Goal: Obtain resource: Download file/media

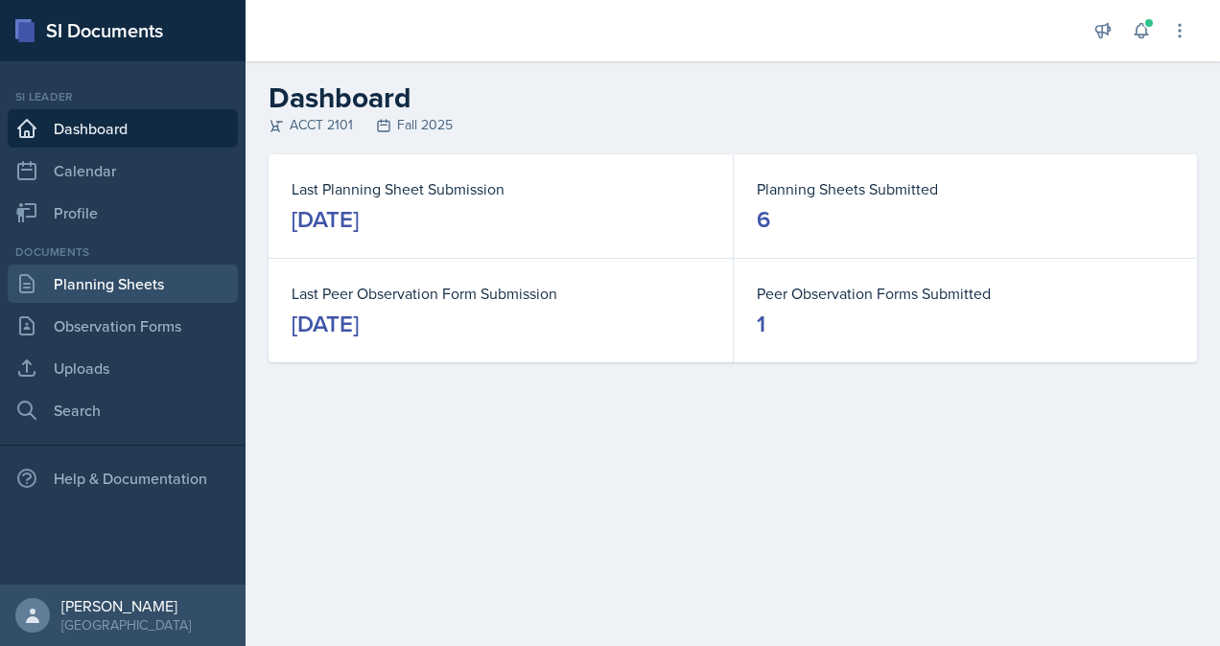
click at [150, 289] on link "Planning Sheets" at bounding box center [123, 284] width 230 height 38
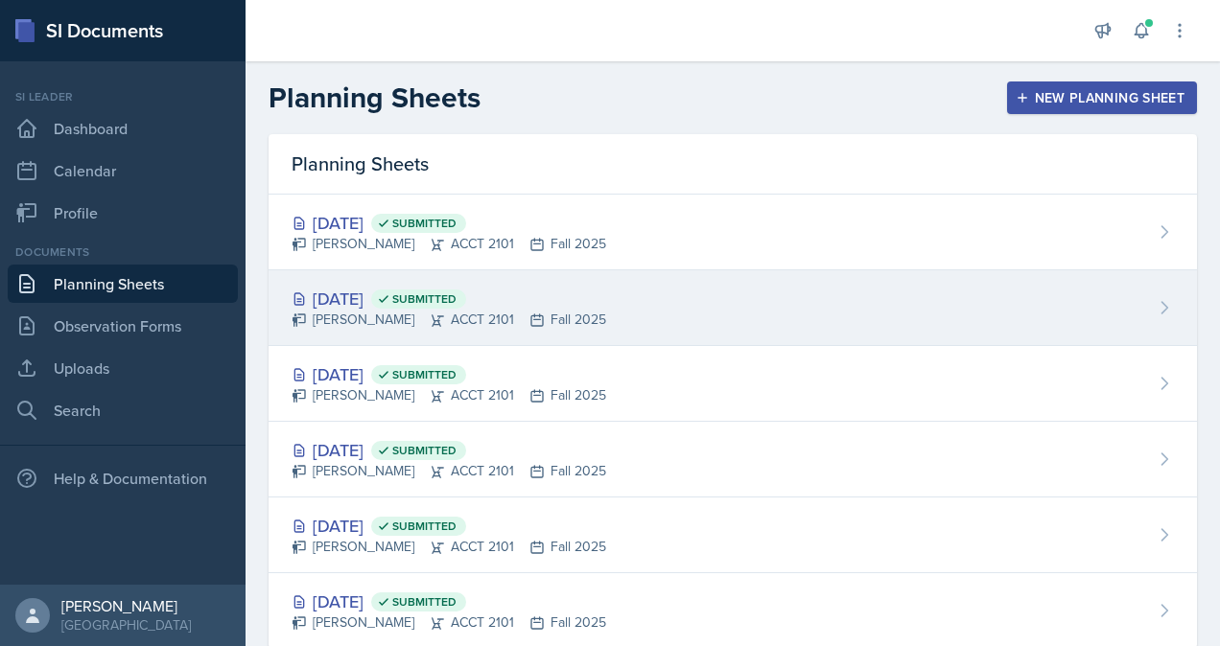
click at [434, 301] on span "Submitted" at bounding box center [418, 299] width 95 height 19
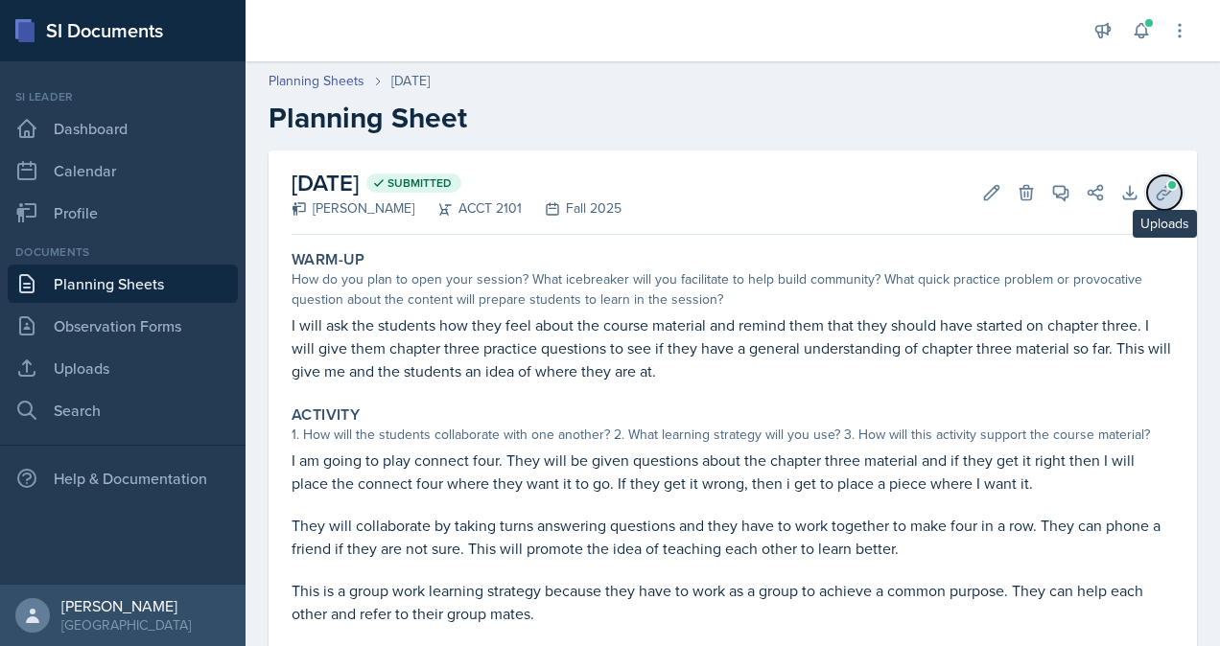
click at [1155, 190] on icon at bounding box center [1164, 192] width 19 height 19
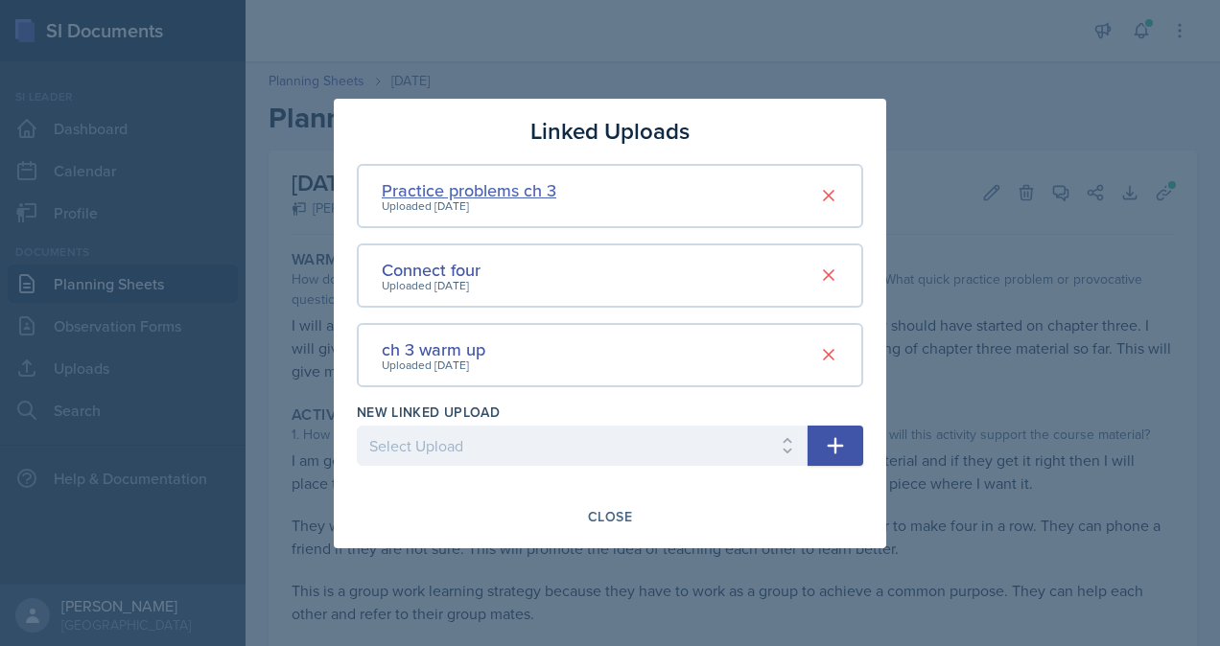
click at [506, 195] on div "Practice problems ch 3" at bounding box center [469, 190] width 175 height 26
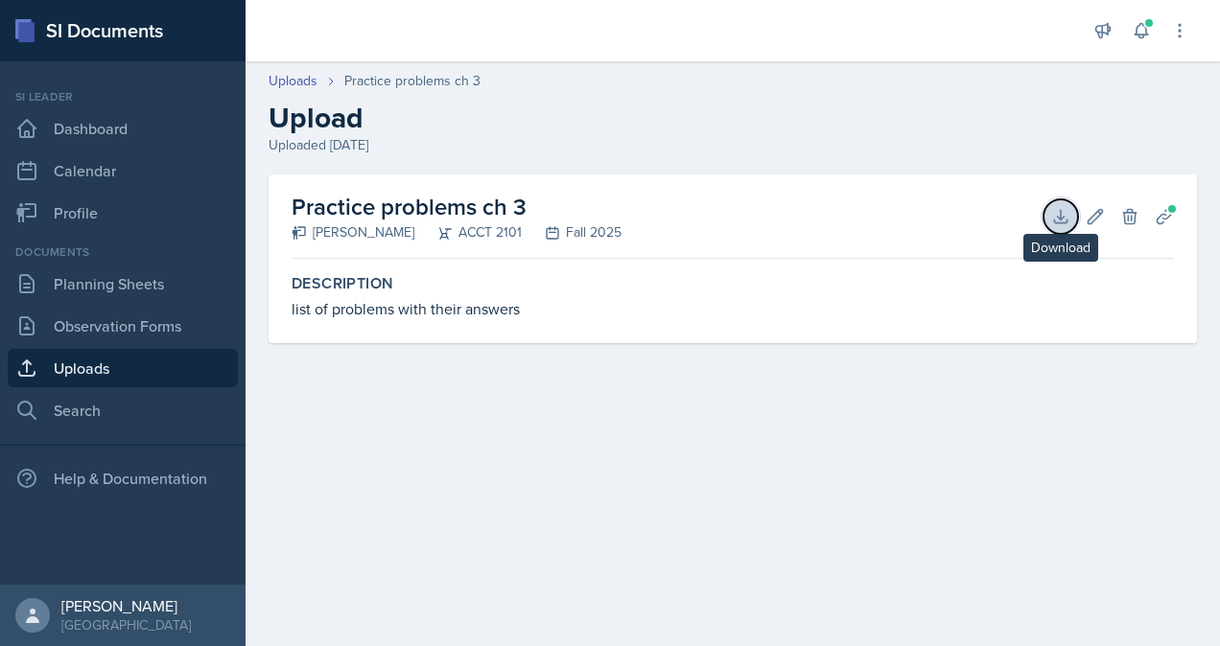
click at [1063, 213] on icon at bounding box center [1060, 216] width 19 height 19
click at [106, 303] on div "Documents Planning Sheets Observation Forms Uploads Search" at bounding box center [123, 337] width 230 height 186
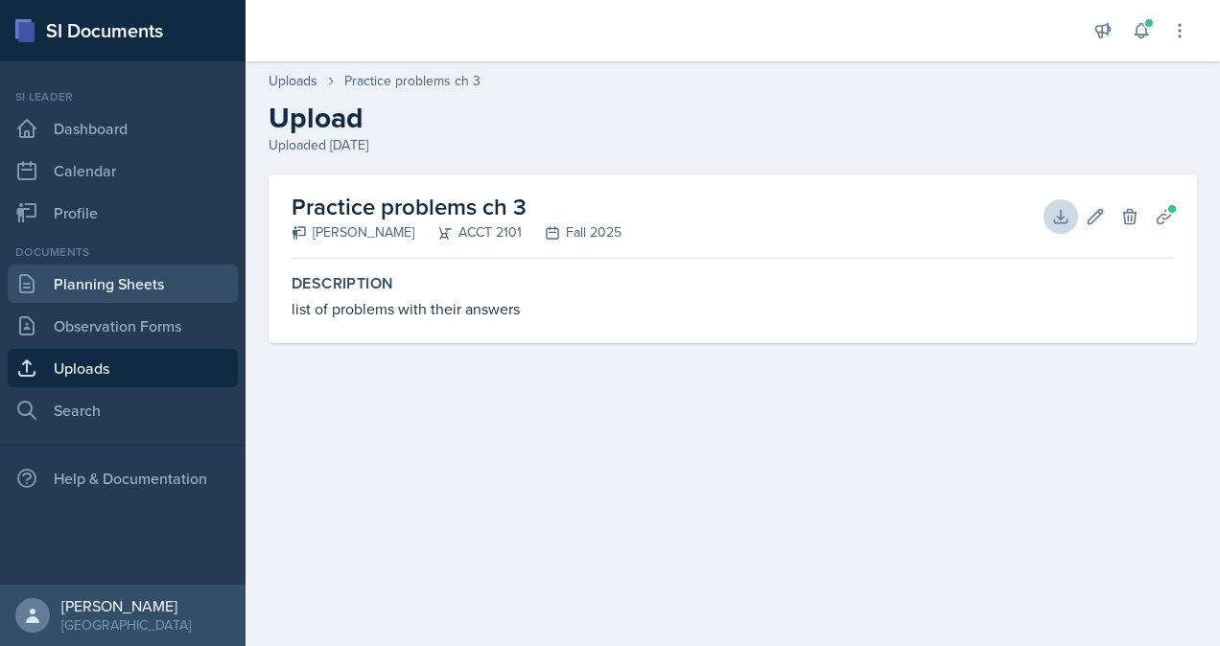
click at [115, 295] on link "Planning Sheets" at bounding box center [123, 284] width 230 height 38
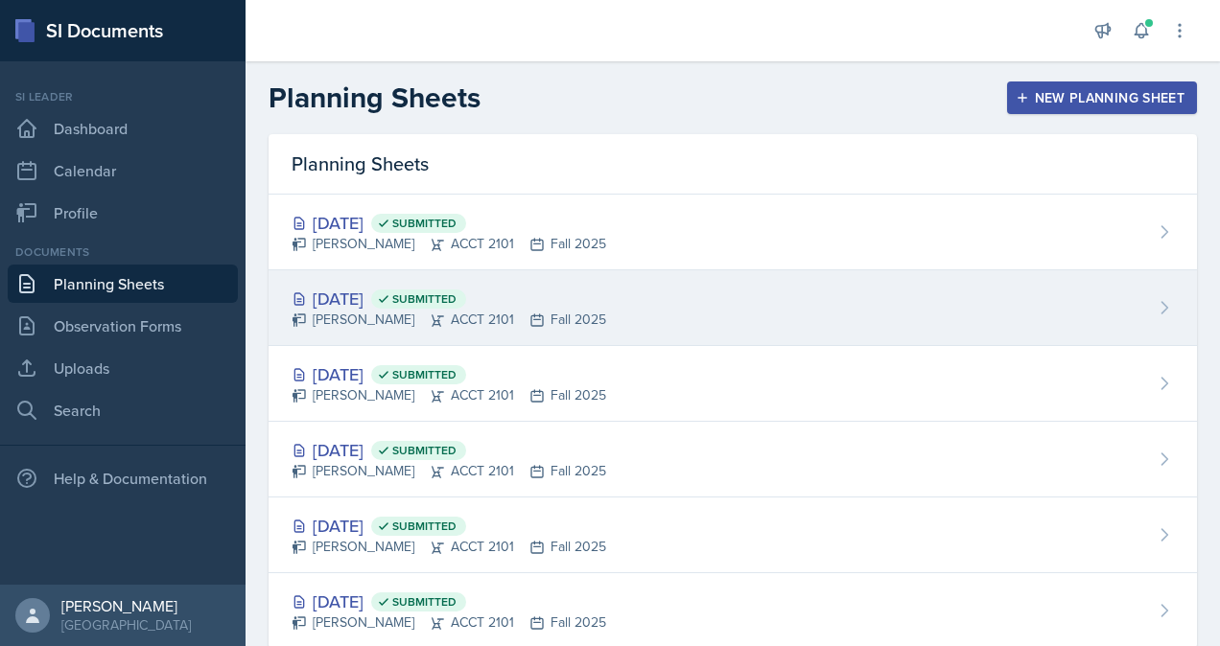
click at [413, 286] on div "[DATE] Submitted" at bounding box center [449, 299] width 315 height 26
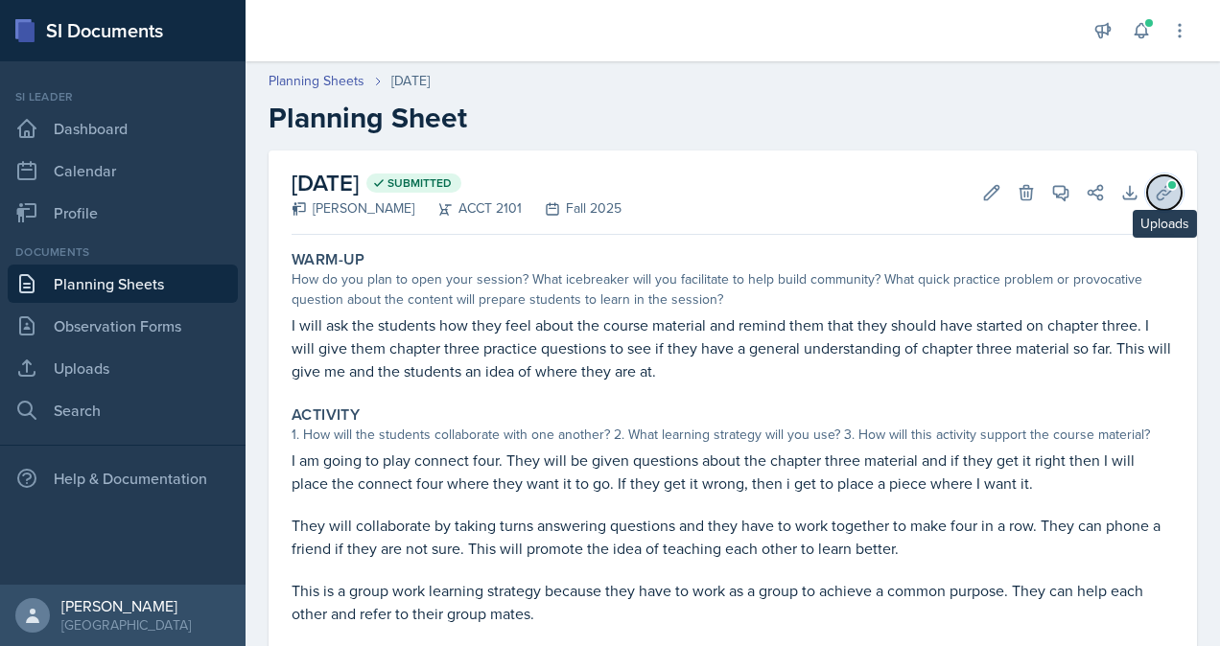
click at [1166, 188] on span at bounding box center [1172, 185] width 12 height 12
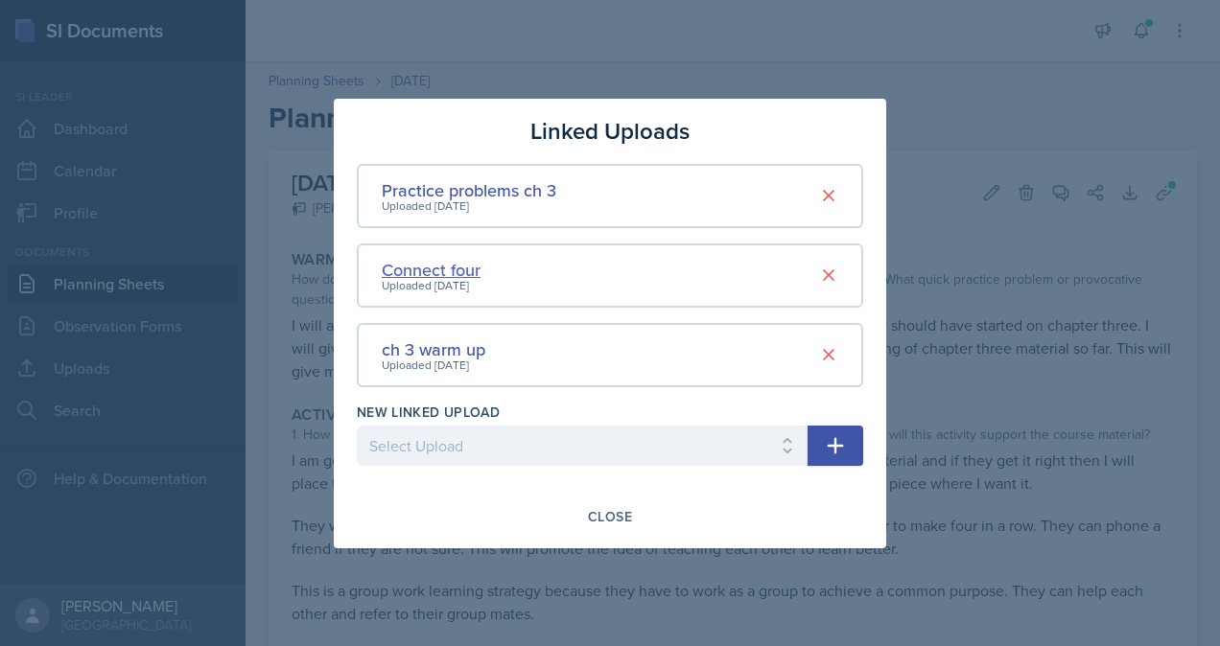
click at [453, 271] on div "Connect four" at bounding box center [431, 270] width 99 height 26
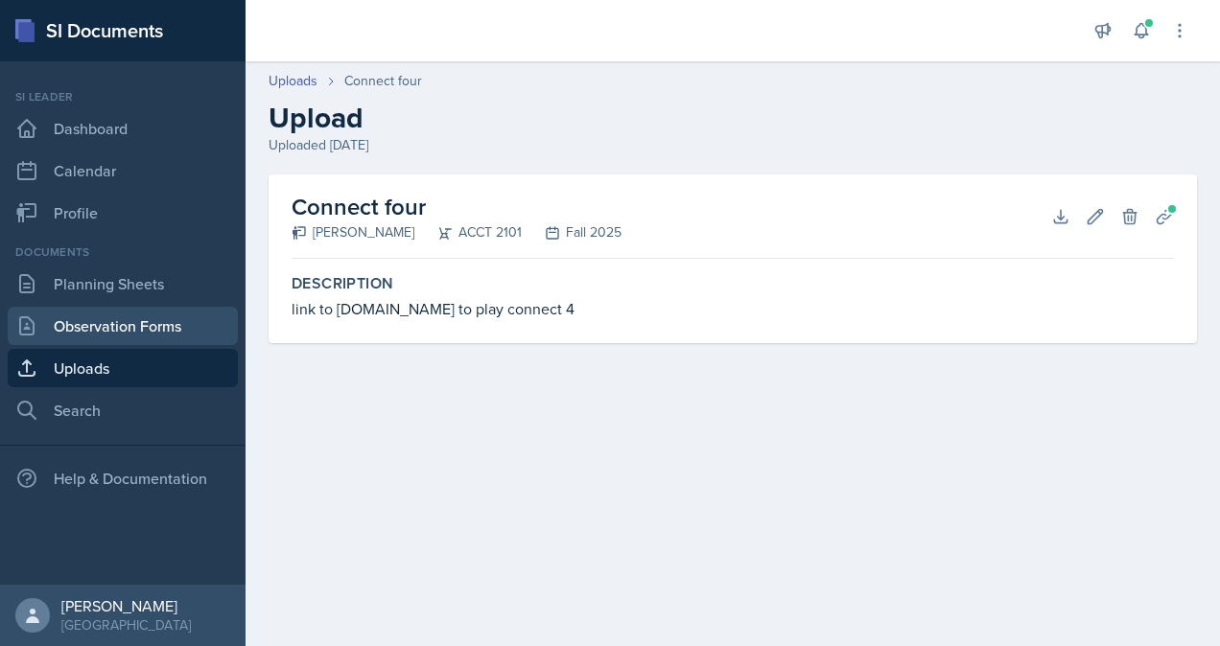
click at [125, 324] on link "Observation Forms" at bounding box center [123, 326] width 230 height 38
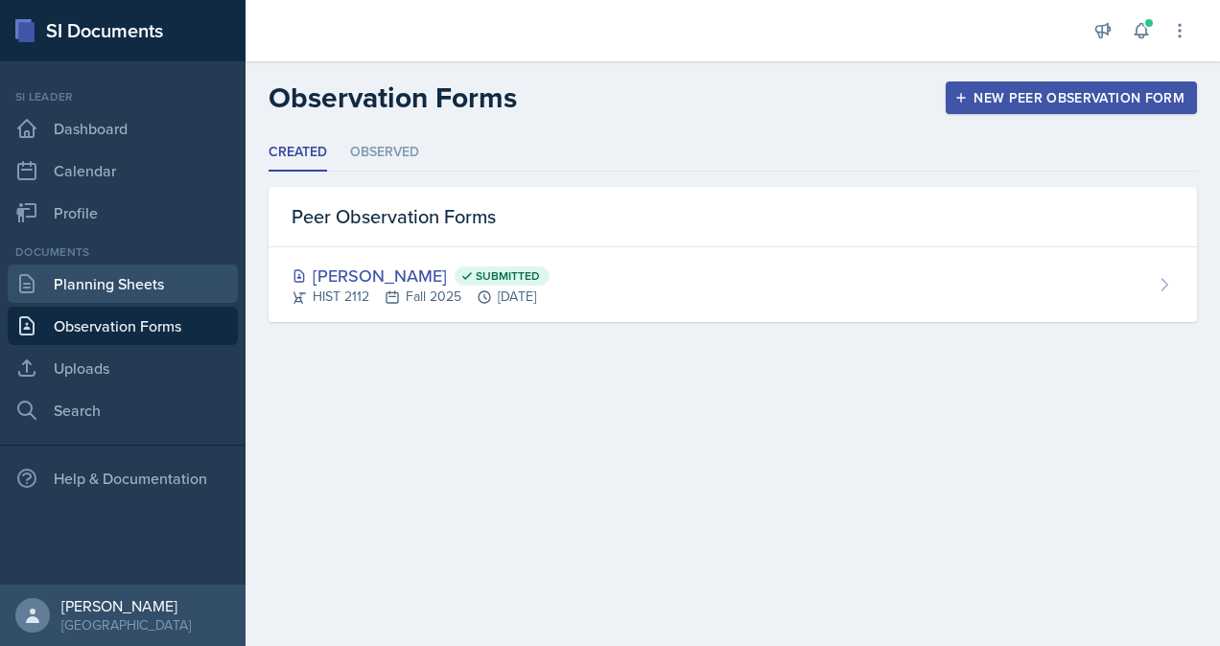
click at [146, 301] on link "Planning Sheets" at bounding box center [123, 284] width 230 height 38
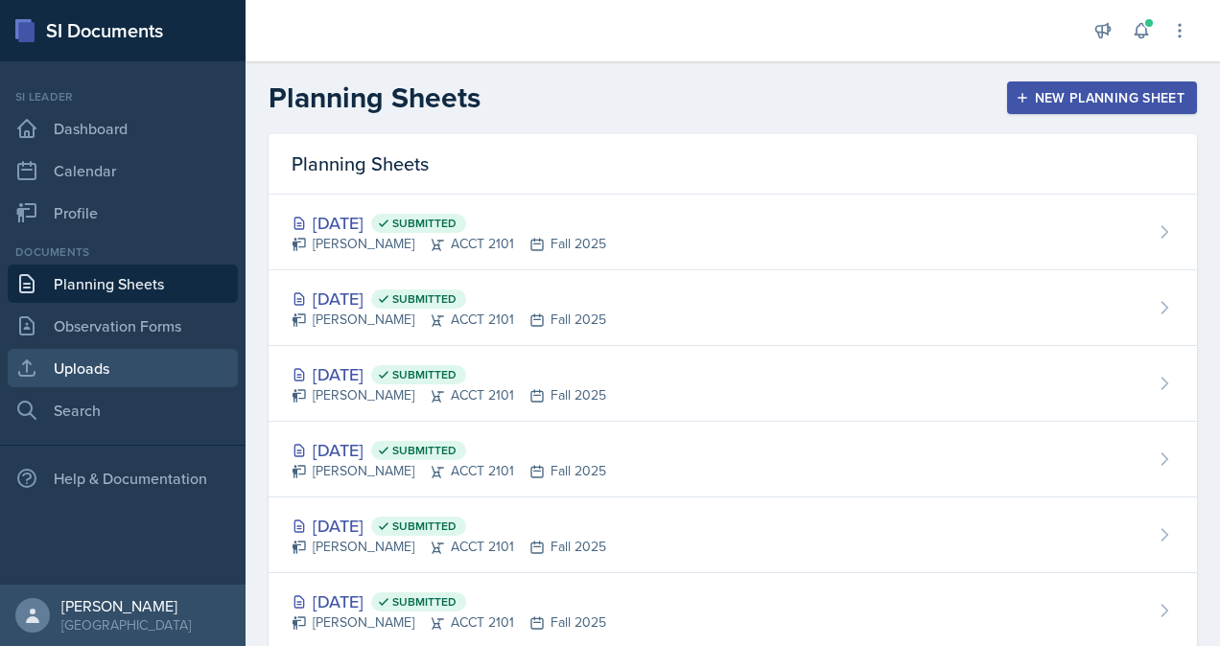
click at [112, 380] on link "Uploads" at bounding box center [123, 368] width 230 height 38
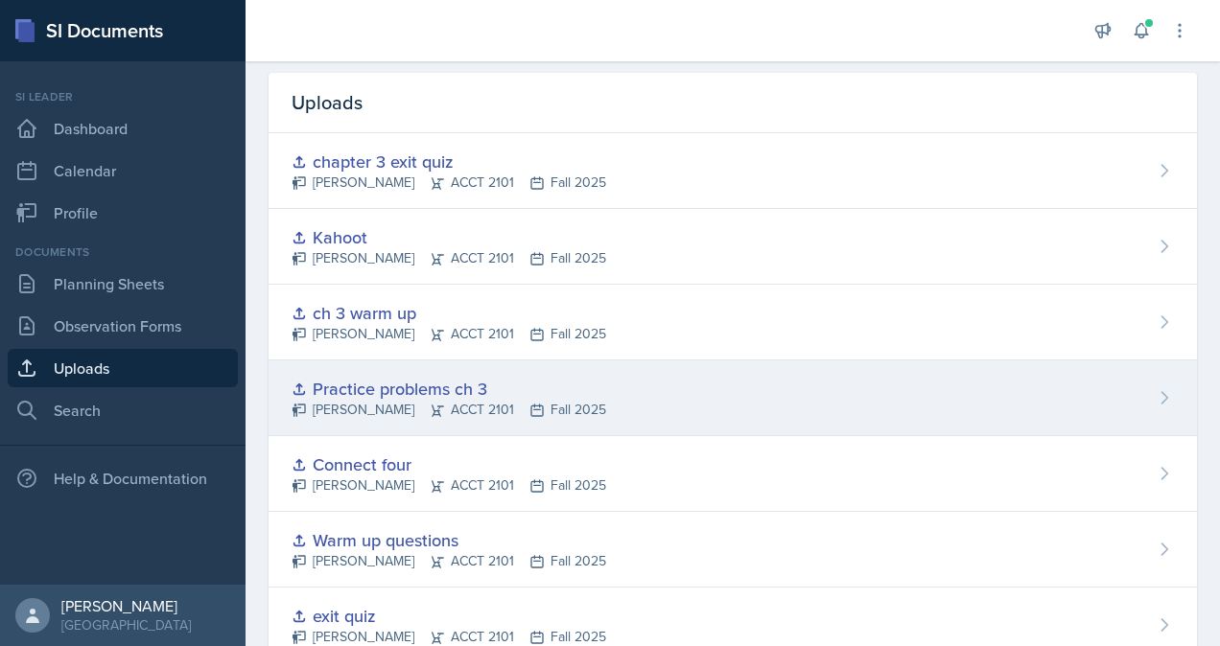
scroll to position [62, 0]
click at [370, 400] on div "[PERSON_NAME] ACCT 2101 Fall 2025" at bounding box center [449, 409] width 315 height 20
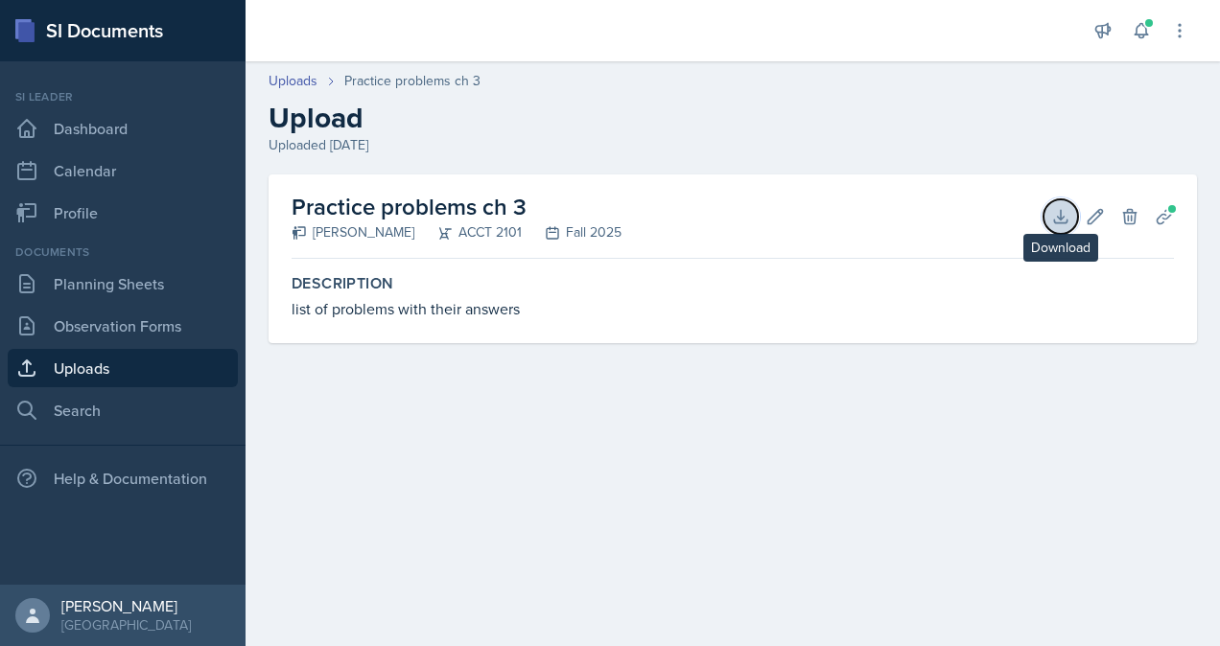
click at [1070, 217] on button "Download" at bounding box center [1061, 216] width 35 height 35
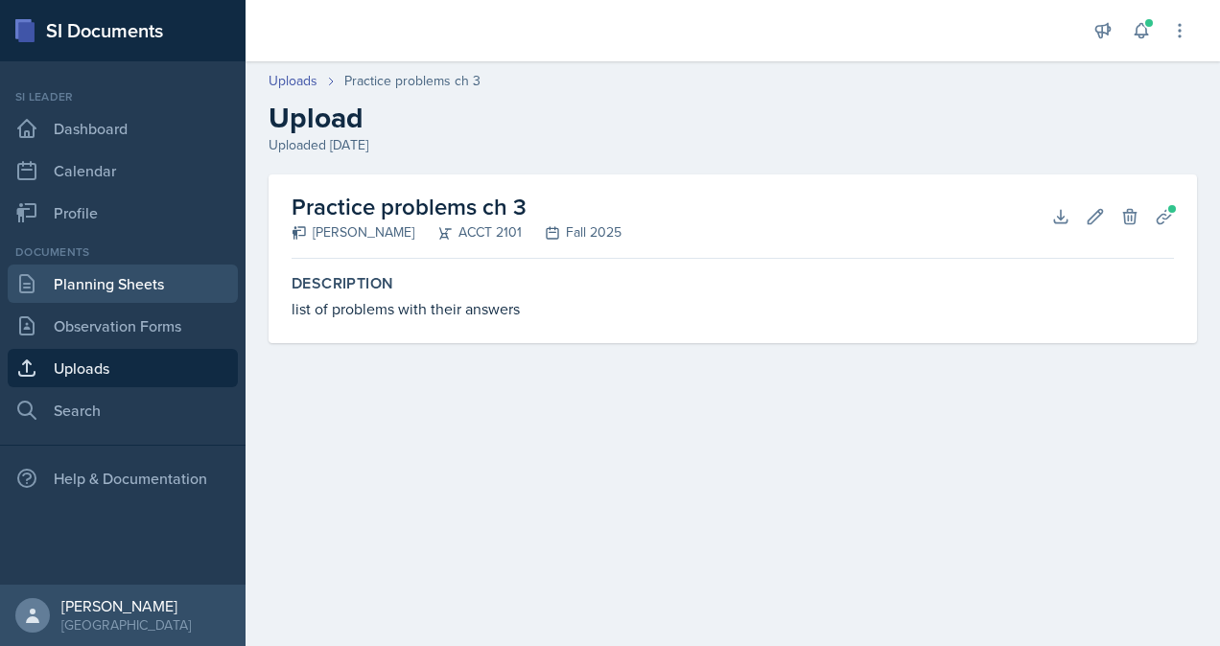
click at [130, 280] on link "Planning Sheets" at bounding box center [123, 284] width 230 height 38
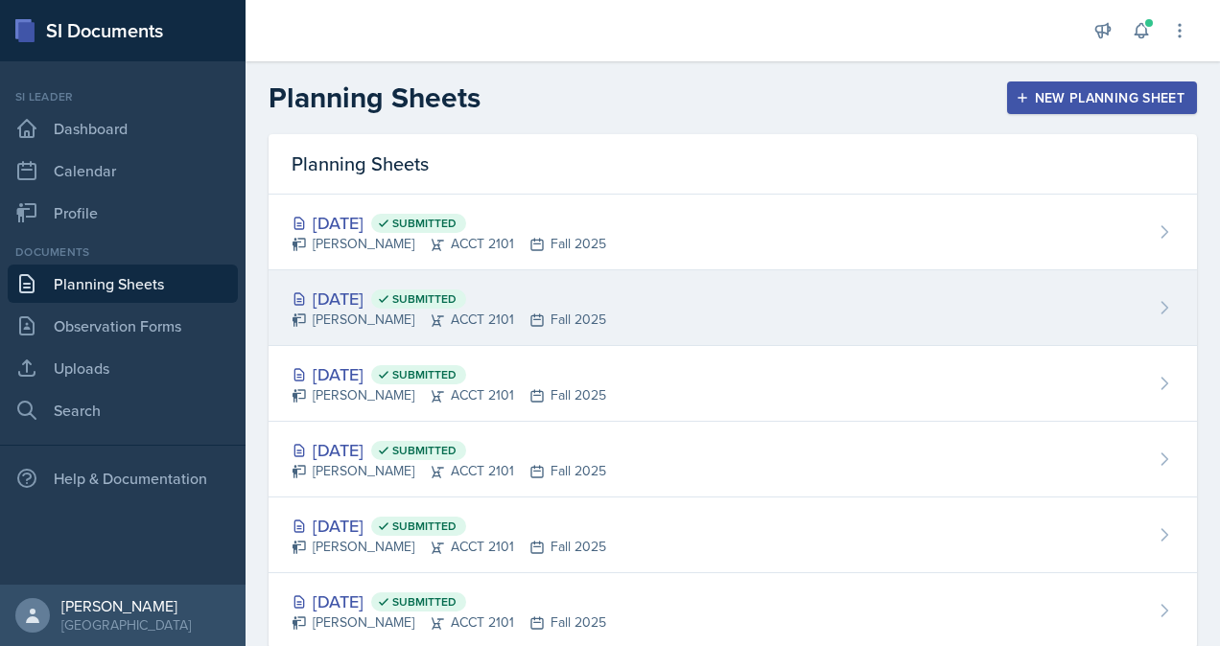
click at [364, 307] on div "[DATE] Submitted" at bounding box center [449, 299] width 315 height 26
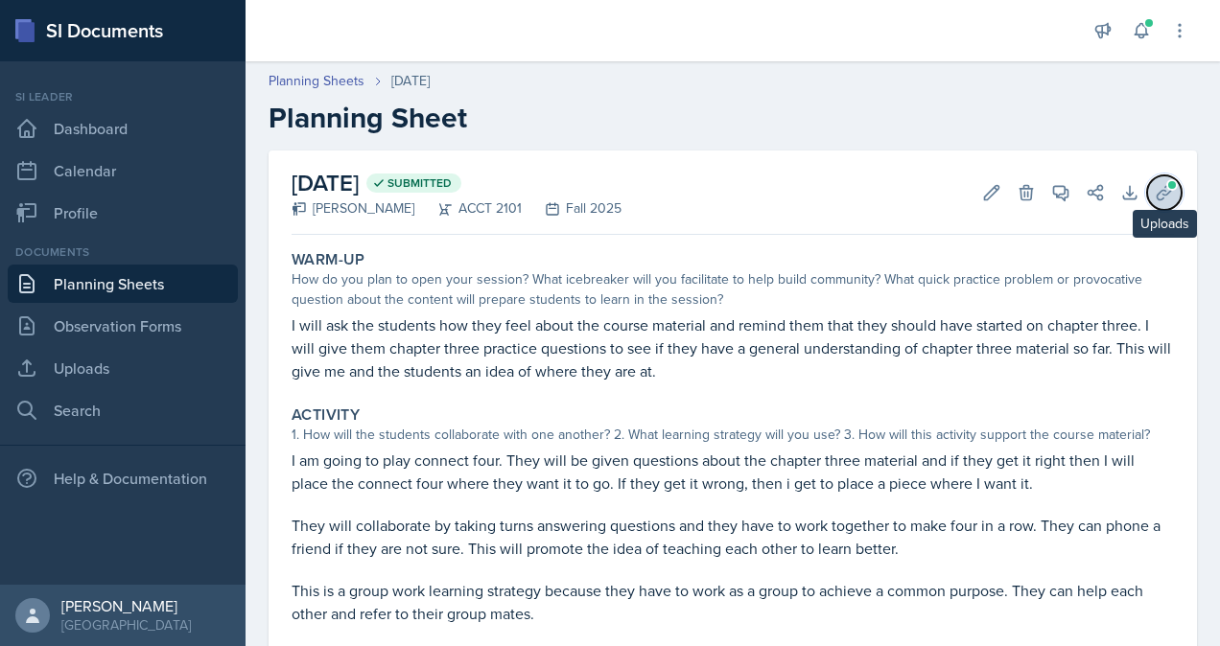
click at [1155, 194] on icon at bounding box center [1164, 192] width 19 height 19
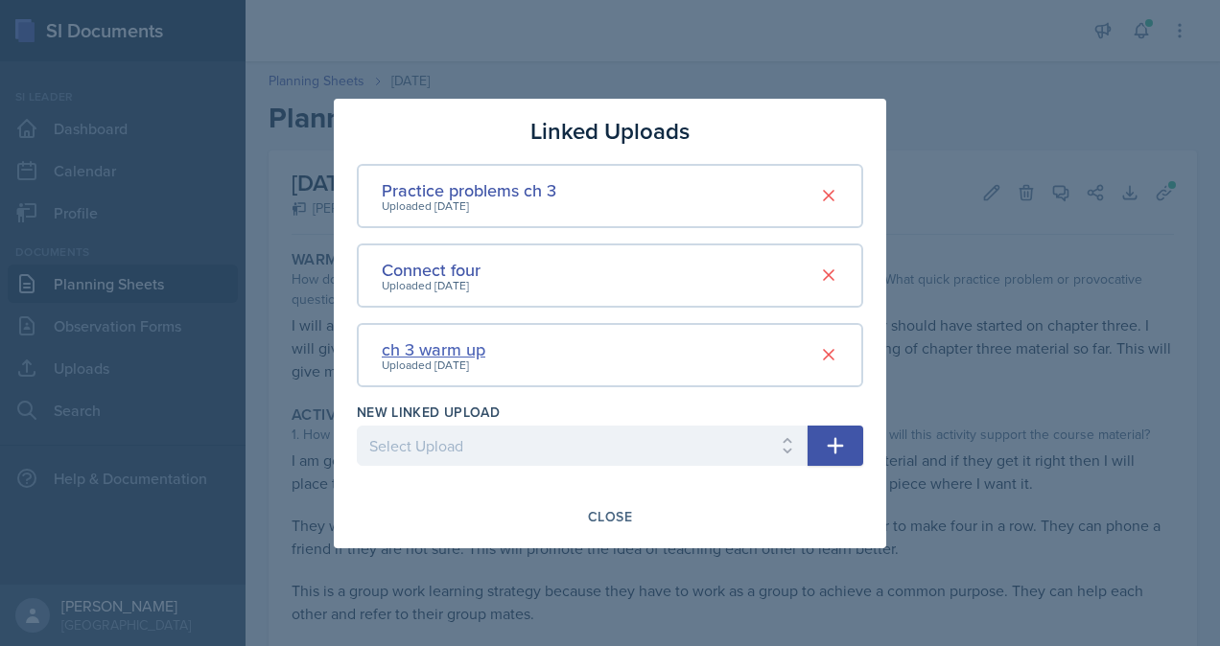
click at [444, 348] on div "ch 3 warm up" at bounding box center [434, 350] width 104 height 26
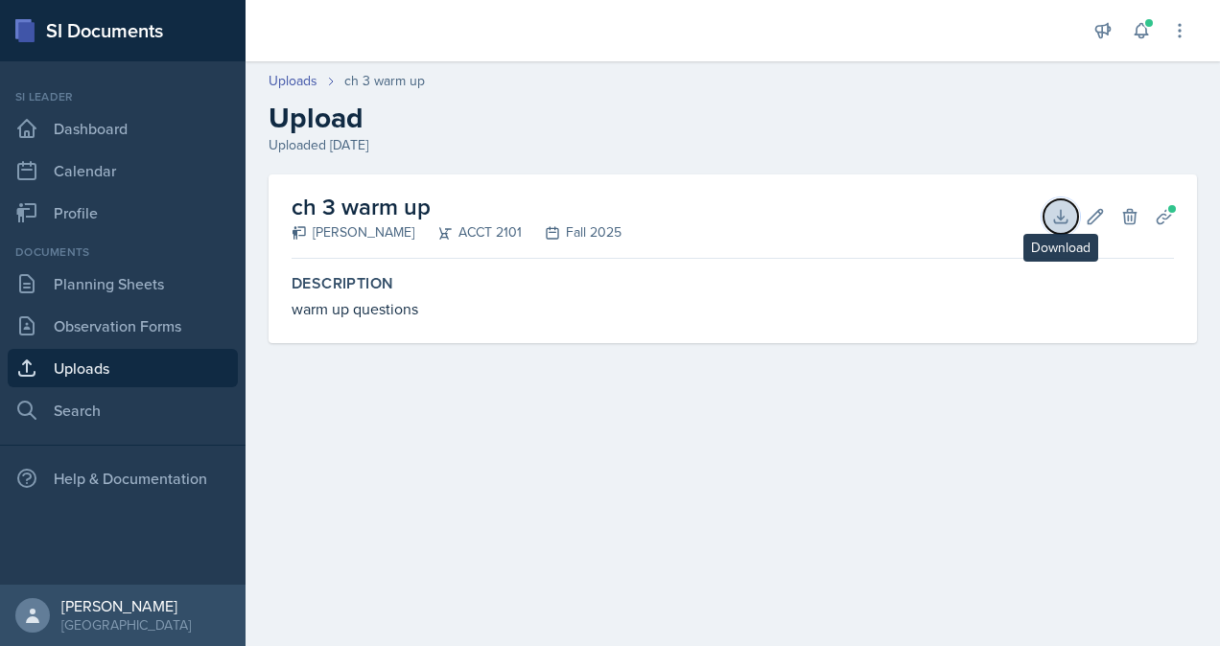
click at [1055, 223] on icon at bounding box center [1060, 216] width 19 height 19
